Goal: Information Seeking & Learning: Learn about a topic

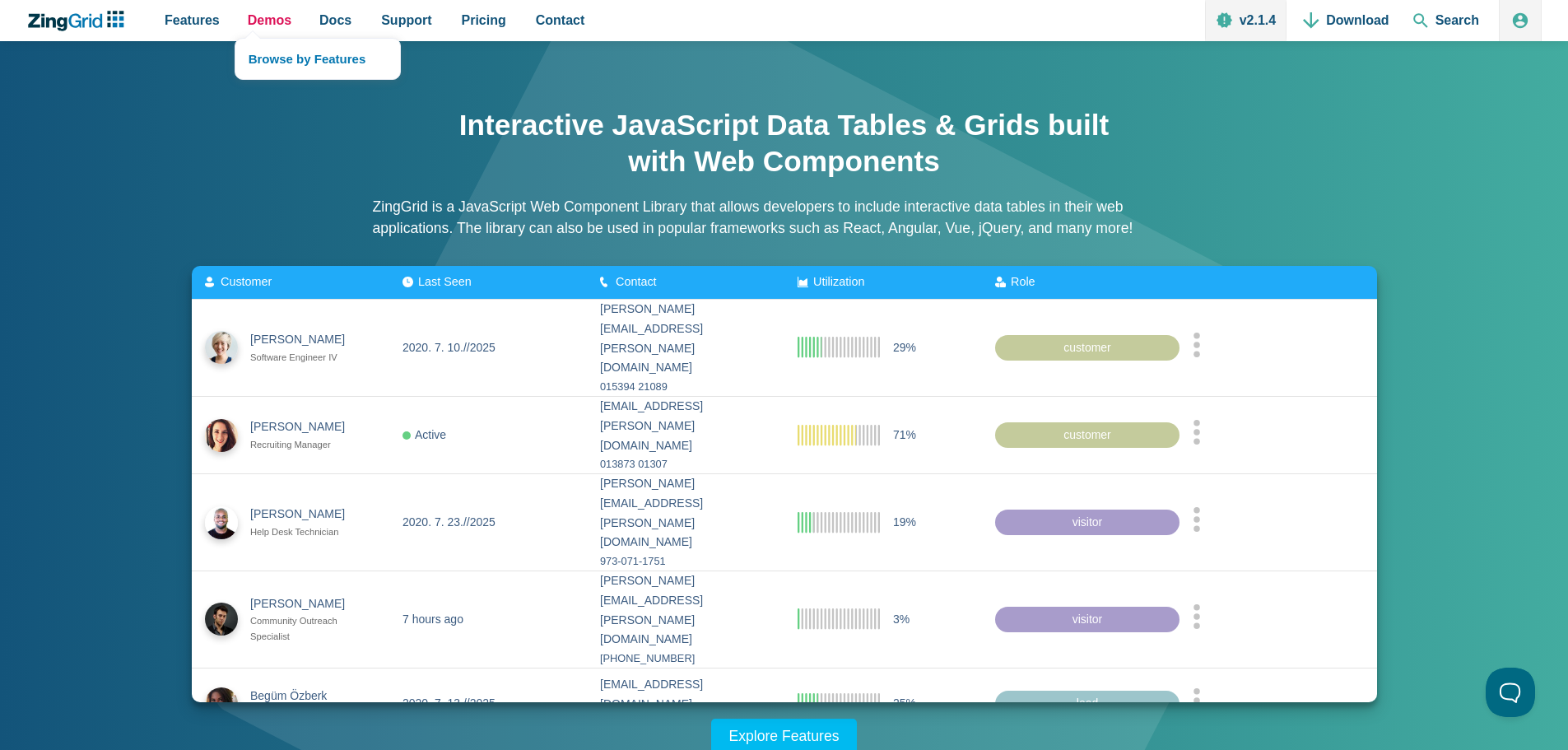
click at [272, 25] on span "Demos" at bounding box center [269, 19] width 44 height 22
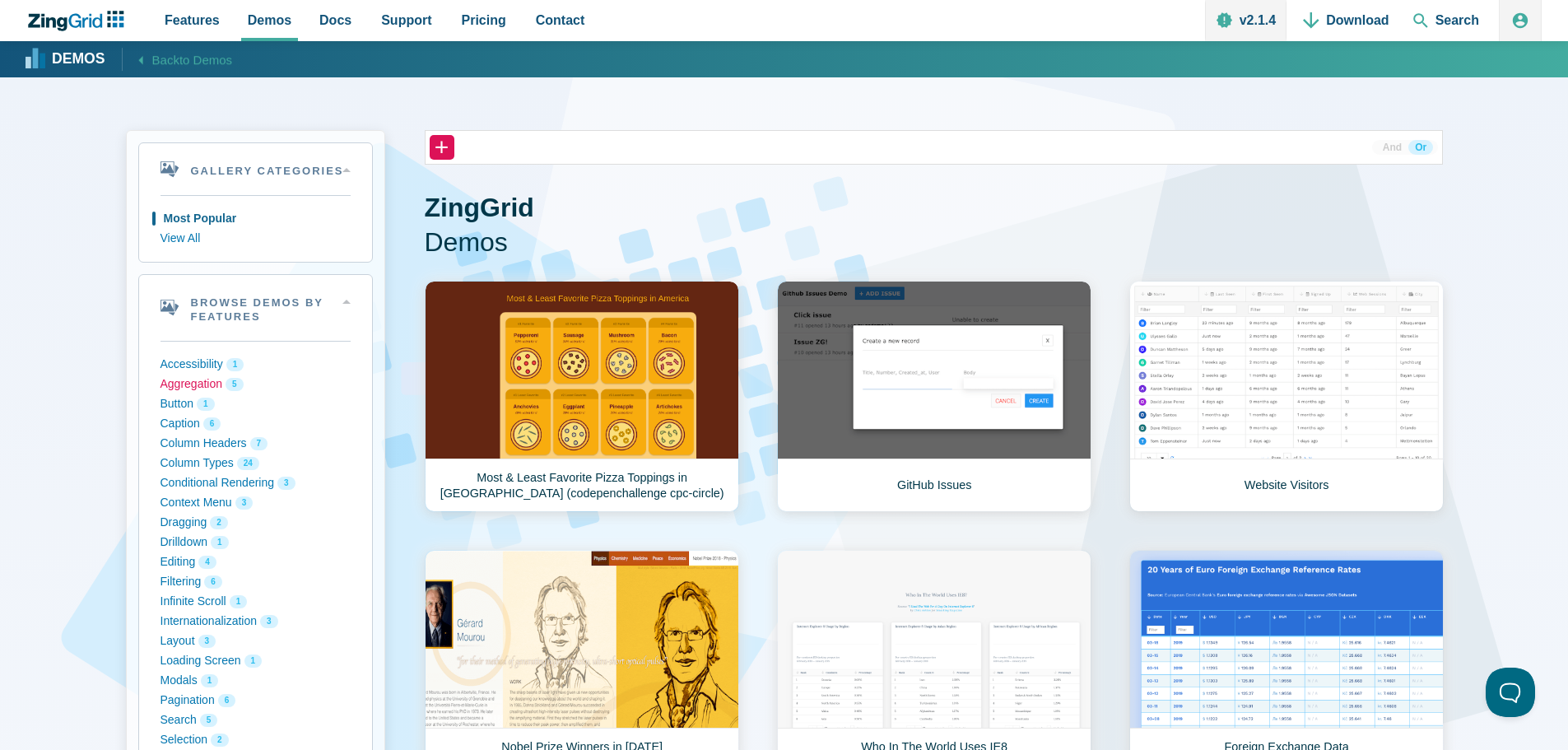
click at [193, 380] on button "Aggregation 5" at bounding box center [255, 384] width 190 height 19
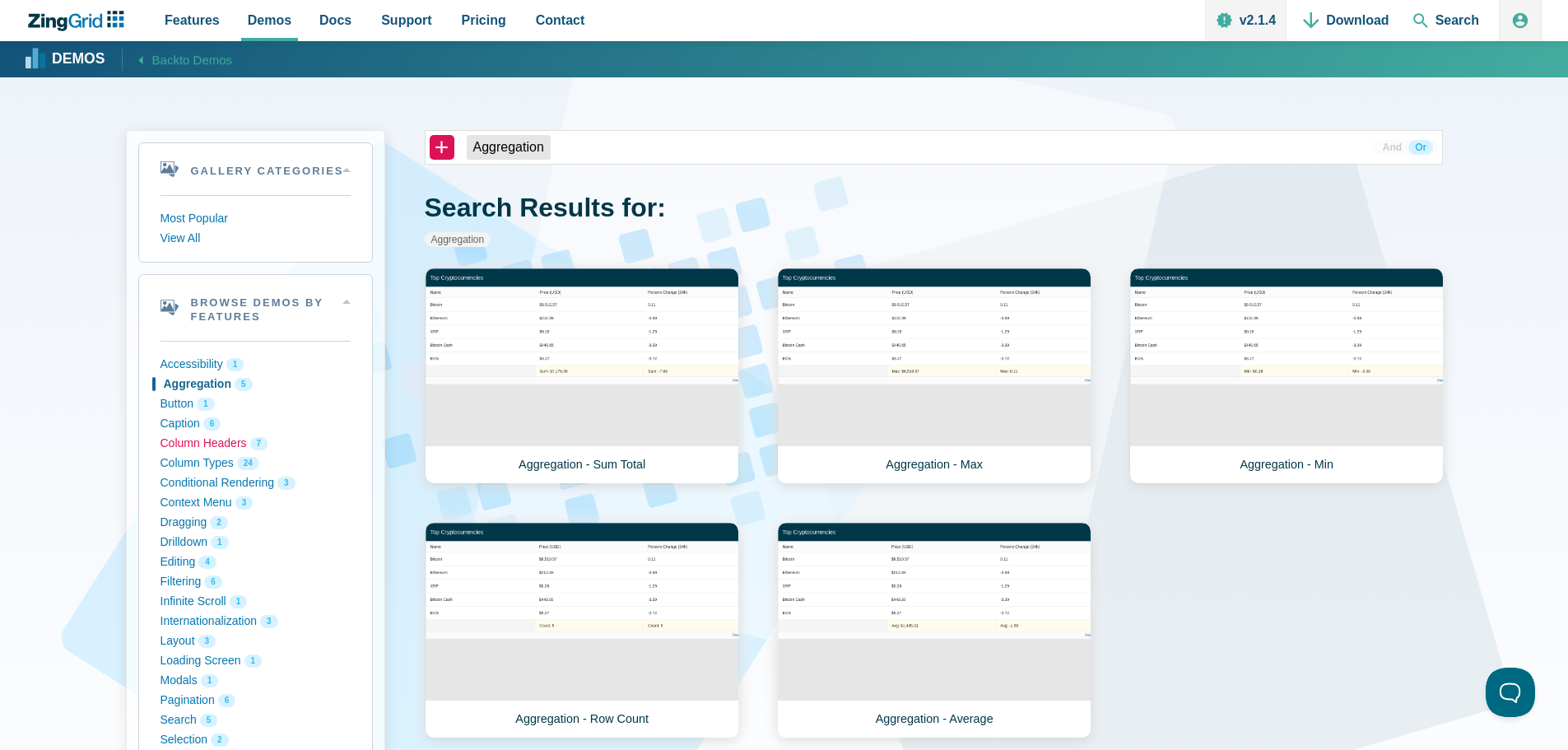
drag, startPoint x: 189, startPoint y: 443, endPoint x: 186, endPoint y: 464, distance: 21.2
click at [188, 443] on button "Column Headers 7" at bounding box center [255, 443] width 190 height 19
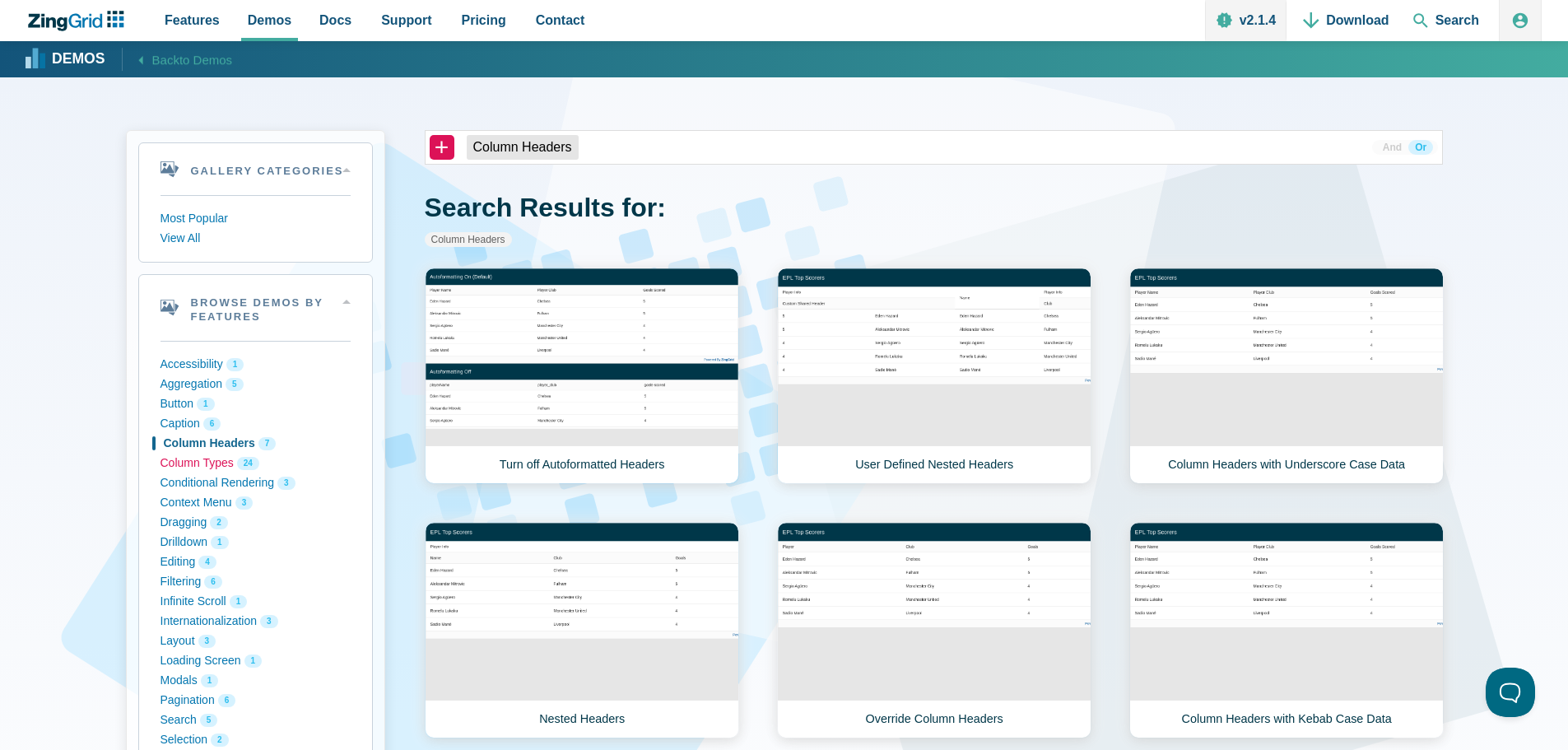
click at [186, 466] on button "Column Types 24" at bounding box center [255, 463] width 190 height 19
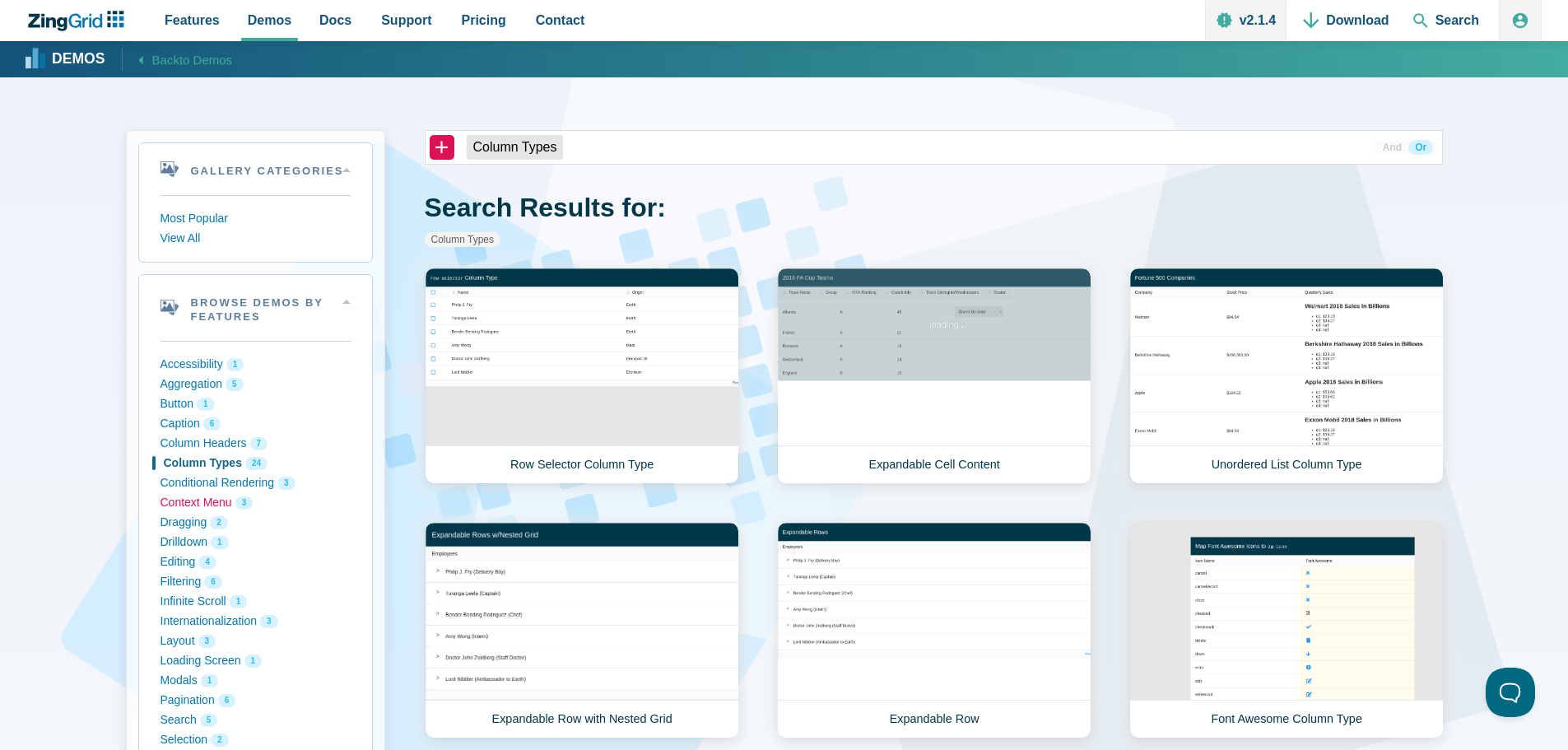
click at [187, 491] on ul "Accessibility 1 Aggregation 5 Button 1 Caption 6 Column Headers 7 Column Types …" at bounding box center [255, 601] width 190 height 521
